Goal: Find specific page/section: Find specific page/section

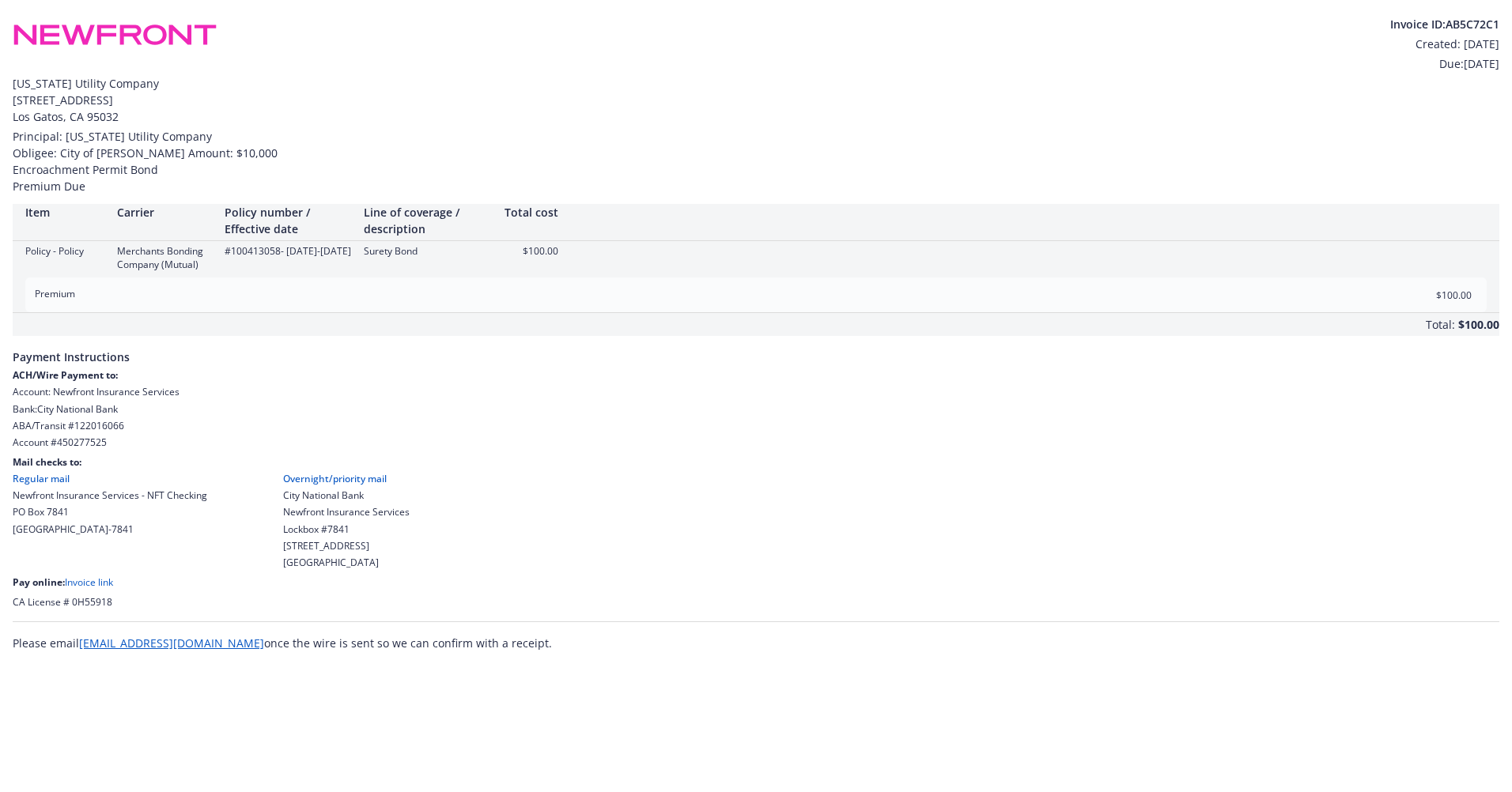
click at [92, 589] on link "Invoice link" at bounding box center [88, 583] width 48 height 14
click at [82, 589] on link "Invoice link" at bounding box center [88, 583] width 48 height 14
click at [87, 589] on link "Invoice link" at bounding box center [88, 583] width 48 height 14
